Goal: Information Seeking & Learning: Learn about a topic

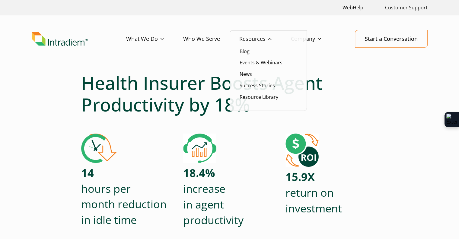
click at [266, 60] on link "Events & Webinars" at bounding box center [261, 62] width 43 height 7
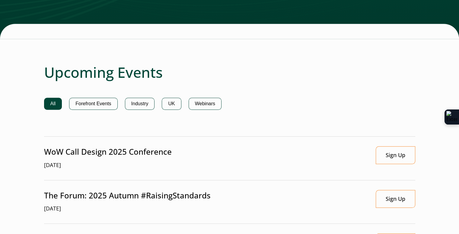
scroll to position [422, 0]
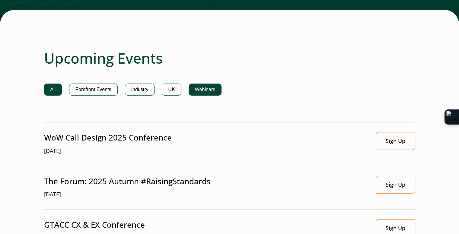
click at [202, 85] on button "Webinars" at bounding box center [205, 90] width 33 height 12
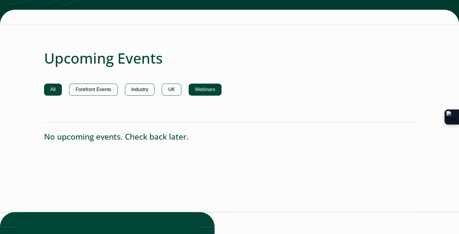
click at [49, 84] on button "All" at bounding box center [53, 90] width 18 height 12
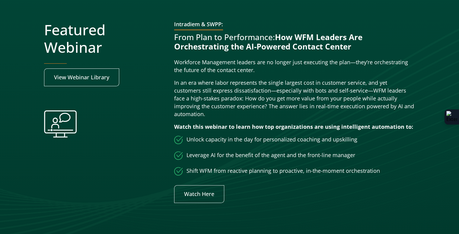
scroll to position [181, 0]
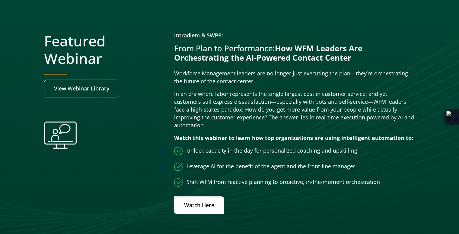
click at [198, 199] on link "Watch Here" at bounding box center [199, 205] width 50 height 18
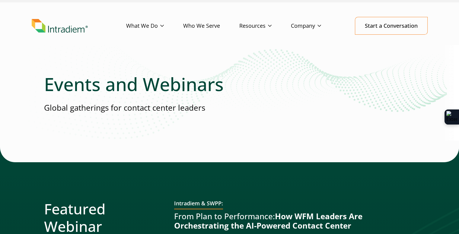
scroll to position [0, 0]
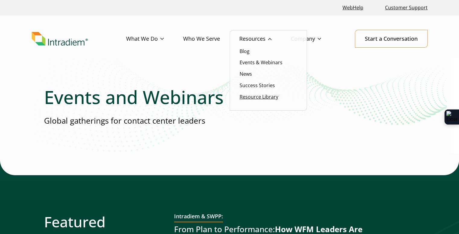
click at [257, 98] on link "Resource Library" at bounding box center [259, 97] width 39 height 7
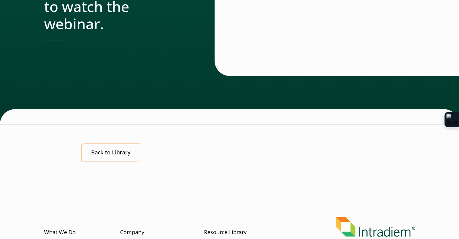
scroll to position [422, 0]
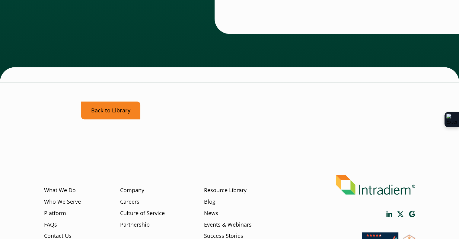
click at [107, 110] on link "Back to Library" at bounding box center [110, 110] width 59 height 18
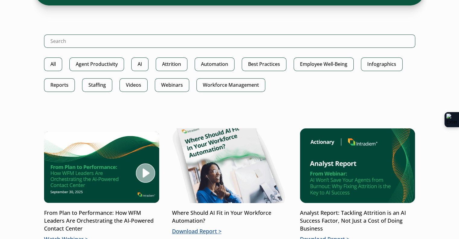
scroll to position [332, 0]
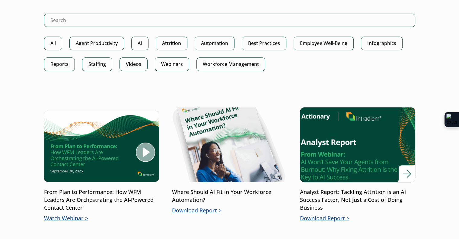
click at [352, 196] on p "Analyst Report: Tackling Attrition is an AI Success Factor, Not Just a Cost of …" at bounding box center [357, 200] width 115 height 24
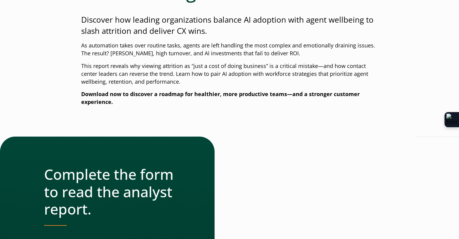
scroll to position [121, 0]
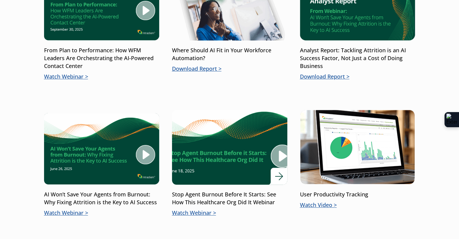
scroll to position [483, 0]
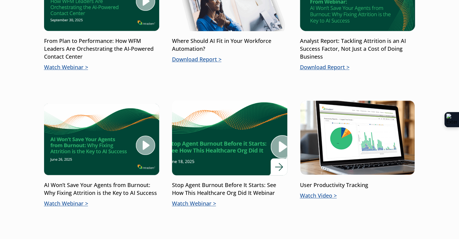
click at [212, 189] on p "Stop Agent Burnout Before It Starts: See How This Healthcare Org Did It Webinar" at bounding box center [229, 189] width 115 height 16
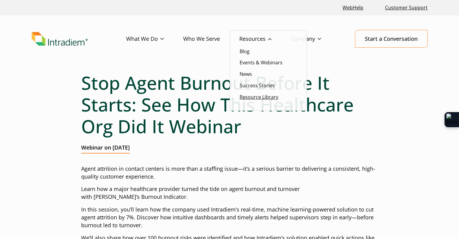
click at [253, 95] on link "Resource Library" at bounding box center [259, 97] width 39 height 7
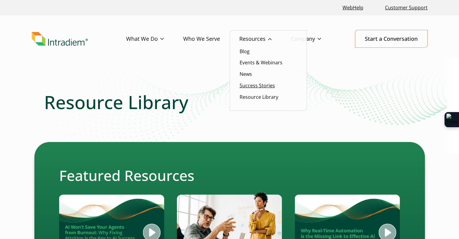
click at [266, 86] on link "Success Stories" at bounding box center [257, 85] width 35 height 7
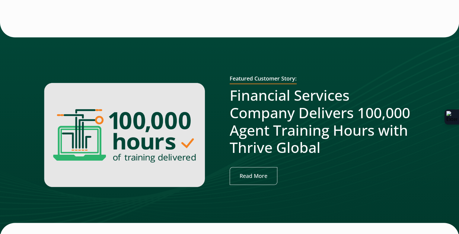
scroll to position [241, 0]
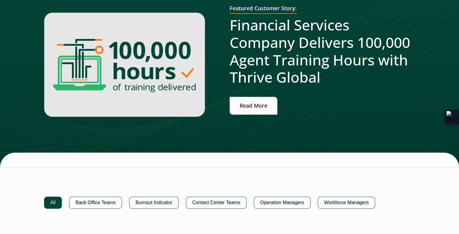
click at [256, 100] on link "Read More" at bounding box center [254, 106] width 48 height 18
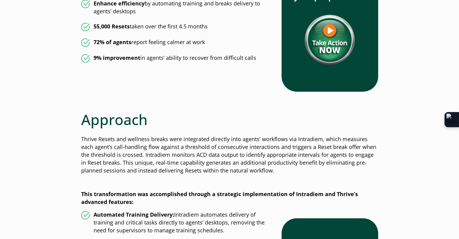
scroll to position [573, 0]
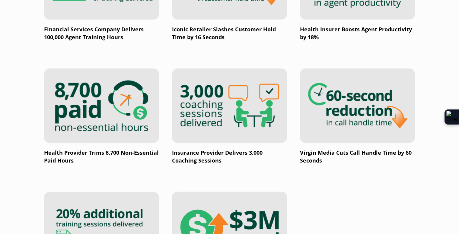
scroll to position [905, 0]
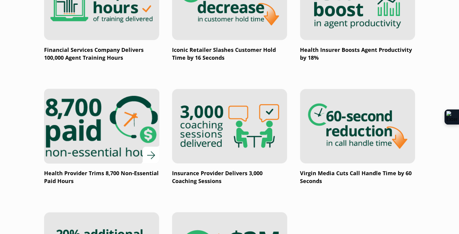
click at [104, 147] on img at bounding box center [101, 126] width 138 height 90
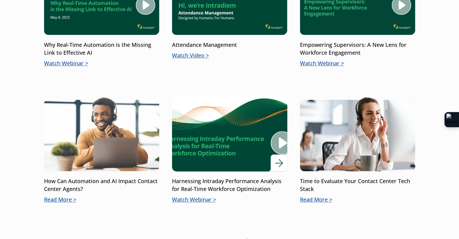
scroll to position [785, 0]
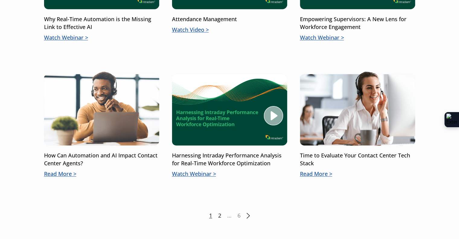
click at [220, 215] on link "2" at bounding box center [219, 216] width 3 height 8
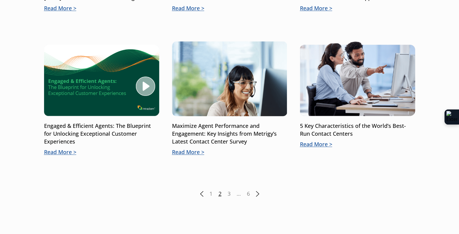
scroll to position [845, 0]
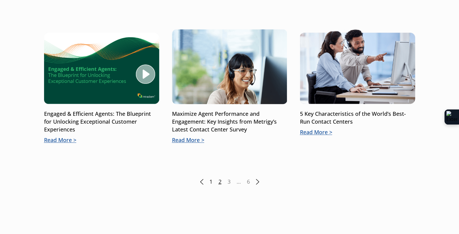
click at [210, 178] on link "1" at bounding box center [210, 182] width 3 height 8
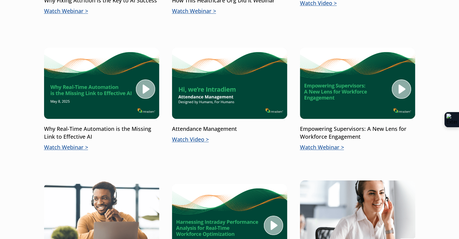
scroll to position [724, 0]
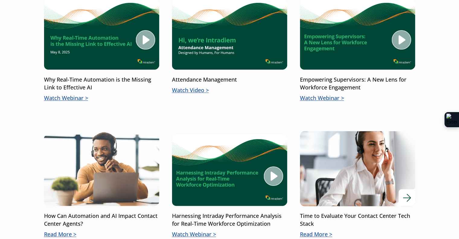
click at [346, 195] on img at bounding box center [357, 168] width 138 height 90
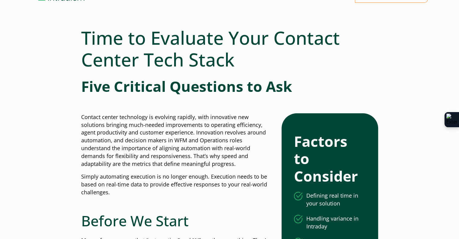
scroll to position [9, 0]
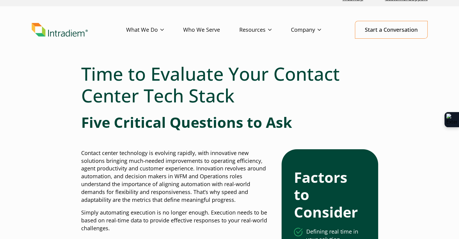
drag, startPoint x: 229, startPoint y: 101, endPoint x: 234, endPoint y: 97, distance: 6.2
click at [229, 101] on h1 "Time to Evaluate Your Contact Center Tech Stack" at bounding box center [229, 84] width 297 height 43
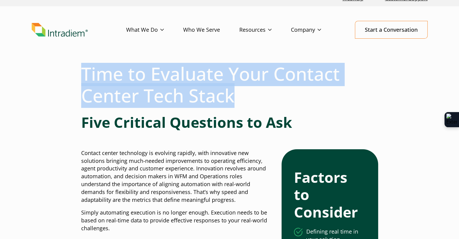
drag, startPoint x: 235, startPoint y: 97, endPoint x: 64, endPoint y: 73, distance: 172.2
copy h1 "Time to Evaluate Your Contact Center Tech Stack"
drag, startPoint x: 328, startPoint y: 78, endPoint x: 370, endPoint y: 62, distance: 44.6
click at [329, 78] on h1 "Time to Evaluate Your Contact Center Tech Stack" at bounding box center [229, 84] width 297 height 43
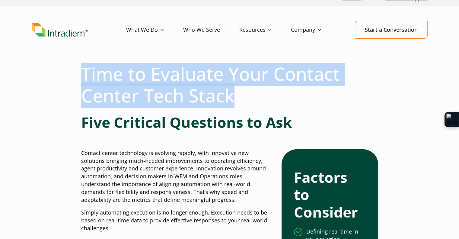
click at [314, 91] on h1 "Time to Evaluate Your Contact Center Tech Stack" at bounding box center [229, 84] width 297 height 43
click at [285, 94] on h1 "Time to Evaluate Your Contact Center Tech Stack" at bounding box center [229, 84] width 297 height 43
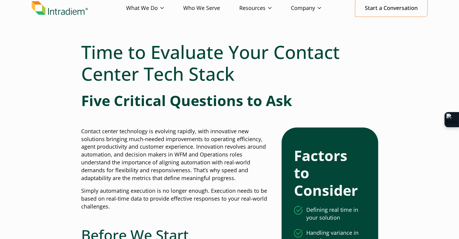
scroll to position [0, 0]
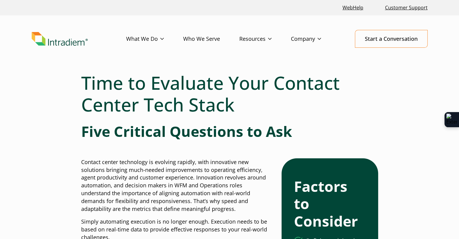
click at [419, 71] on header "Menu What We Do Platform Predict Contact Center Agent Attrition User Productivi…" at bounding box center [229, 43] width 459 height 56
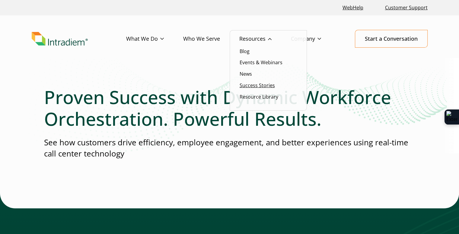
click at [259, 84] on link "Success Stories" at bounding box center [257, 85] width 35 height 7
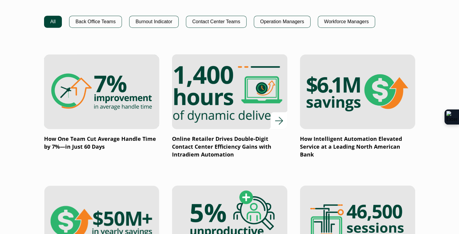
scroll to position [483, 0]
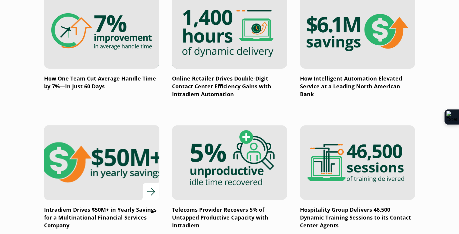
click at [81, 158] on img at bounding box center [101, 163] width 138 height 90
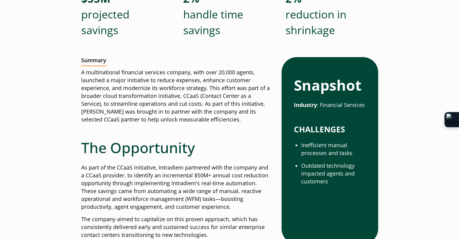
scroll to position [142, 0]
